Goal: Task Accomplishment & Management: Manage account settings

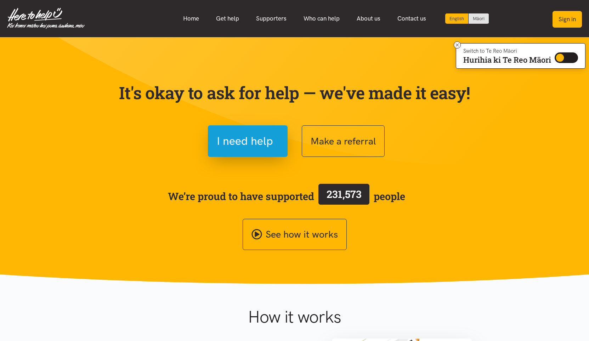
click at [570, 12] on button "Sign in" at bounding box center [566, 19] width 29 height 17
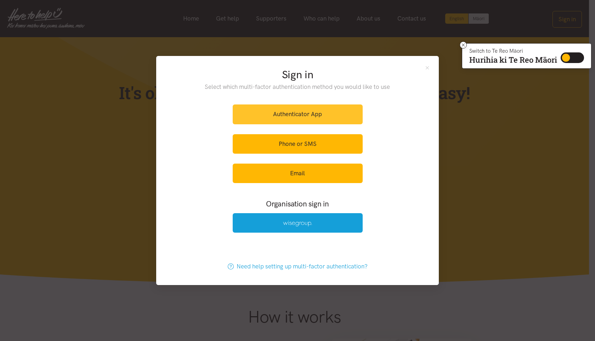
drag, startPoint x: 292, startPoint y: 113, endPoint x: 294, endPoint y: 116, distance: 3.8
click at [293, 114] on link "Authenticator App" at bounding box center [298, 113] width 130 height 19
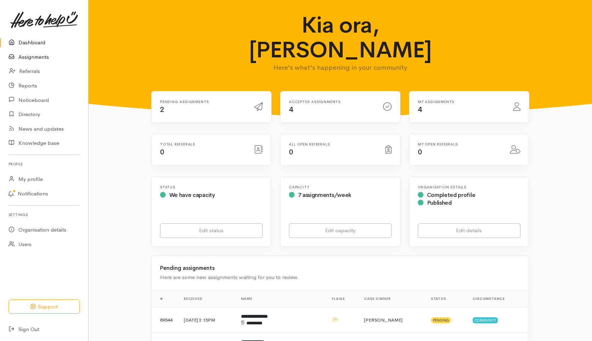
click at [43, 57] on link "Assignments" at bounding box center [44, 57] width 88 height 15
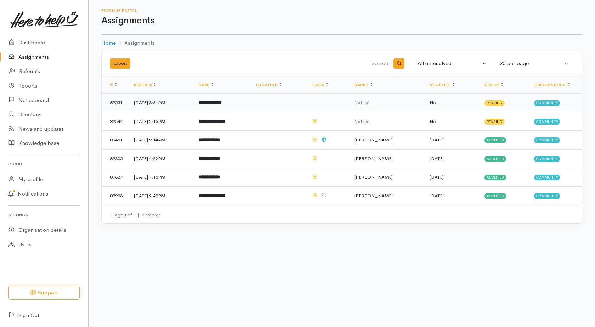
click at [160, 102] on td "[DATE] 3:31PM" at bounding box center [160, 102] width 65 height 19
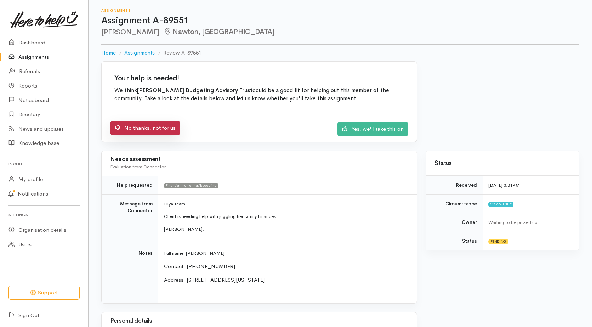
click at [145, 129] on link "No thanks, not for us" at bounding box center [145, 128] width 70 height 15
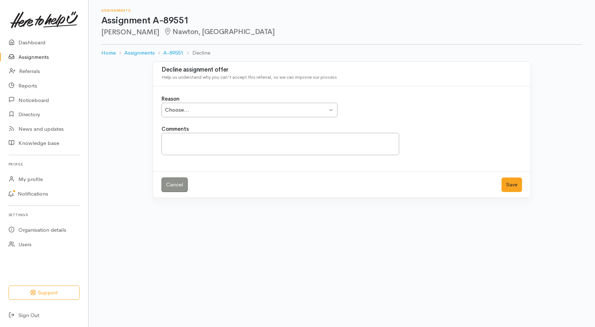
click at [226, 116] on div "Choose... Choose..." at bounding box center [249, 110] width 176 height 15
click at [207, 143] on textarea "Comments" at bounding box center [280, 144] width 238 height 22
type textarea "This client has not turned up for last 4 appointments"
click at [516, 185] on button "Save" at bounding box center [511, 184] width 21 height 15
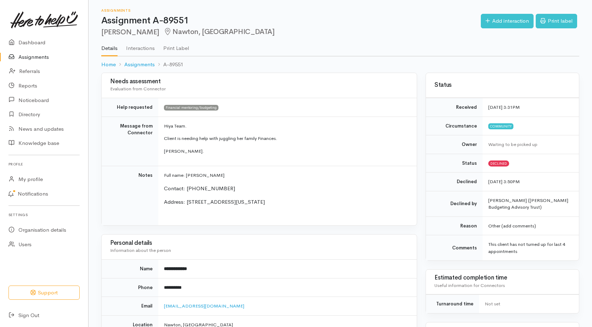
click at [35, 54] on link "Assignments" at bounding box center [44, 57] width 88 height 15
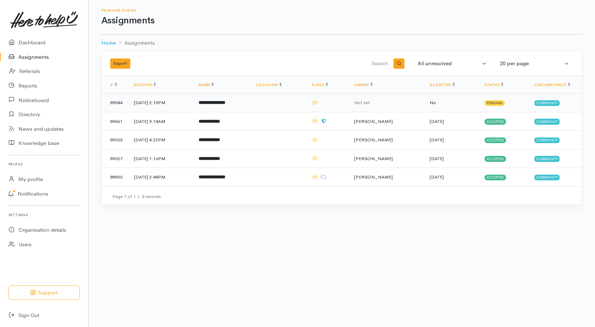
click at [173, 101] on td "[DATE] 2:15PM" at bounding box center [160, 102] width 65 height 19
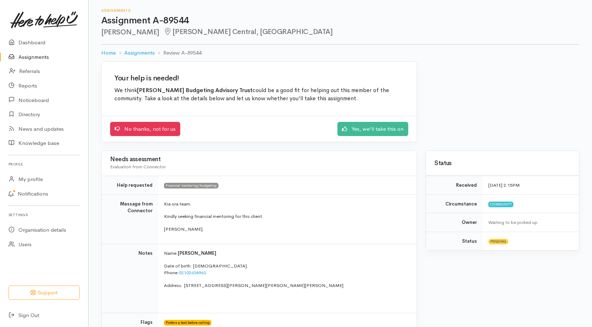
drag, startPoint x: 102, startPoint y: 33, endPoint x: 153, endPoint y: 32, distance: 51.0
click at [153, 32] on h2 "[PERSON_NAME] Central, [GEOGRAPHIC_DATA]" at bounding box center [340, 32] width 478 height 8
copy h2 "[PERSON_NAME]"
click at [372, 128] on link "Yes, we'll take this on" at bounding box center [372, 128] width 71 height 15
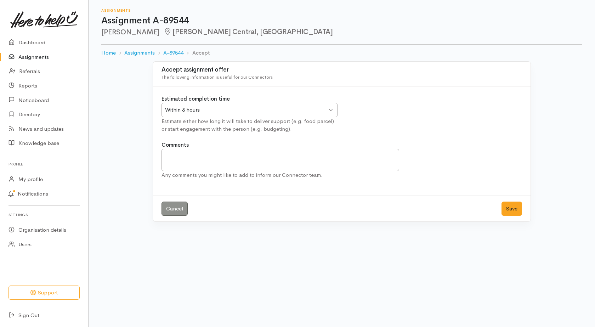
click at [275, 112] on div "Within 8 hours" at bounding box center [246, 110] width 162 height 8
click at [333, 104] on div "4 Days 4 Days" at bounding box center [249, 110] width 176 height 15
click at [514, 204] on button "Save" at bounding box center [511, 208] width 21 height 15
